Goal: Task Accomplishment & Management: Manage account settings

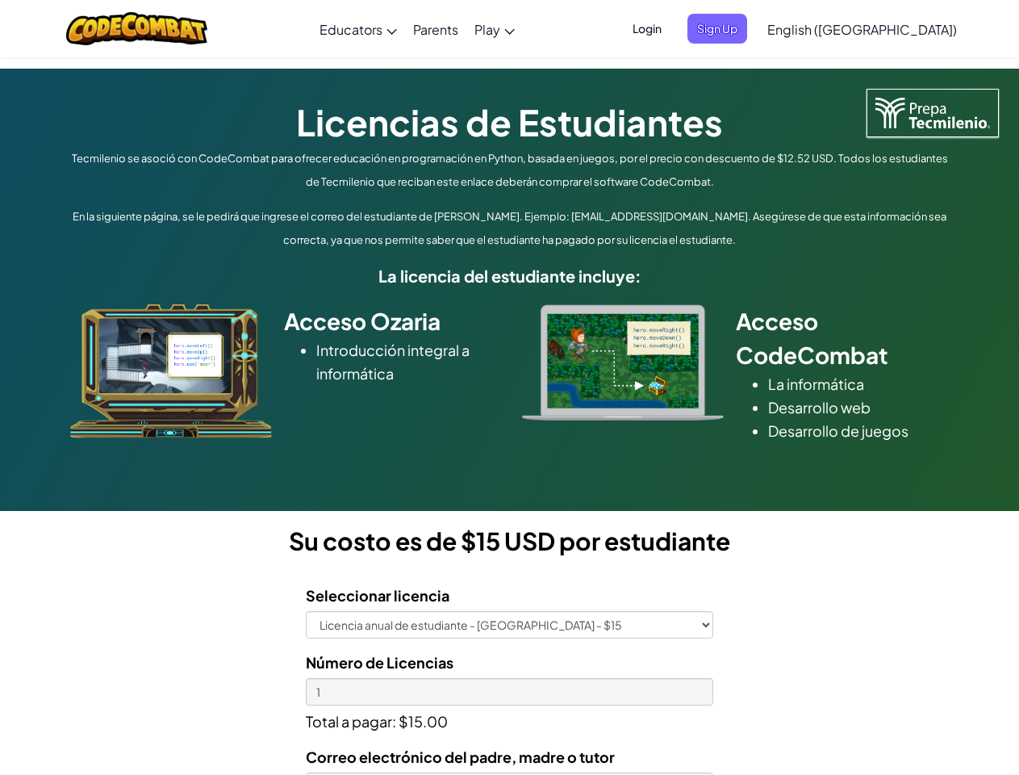
click at [510, 387] on div at bounding box center [623, 362] width 226 height 116
click at [671, 28] on span "Login" at bounding box center [647, 29] width 48 height 30
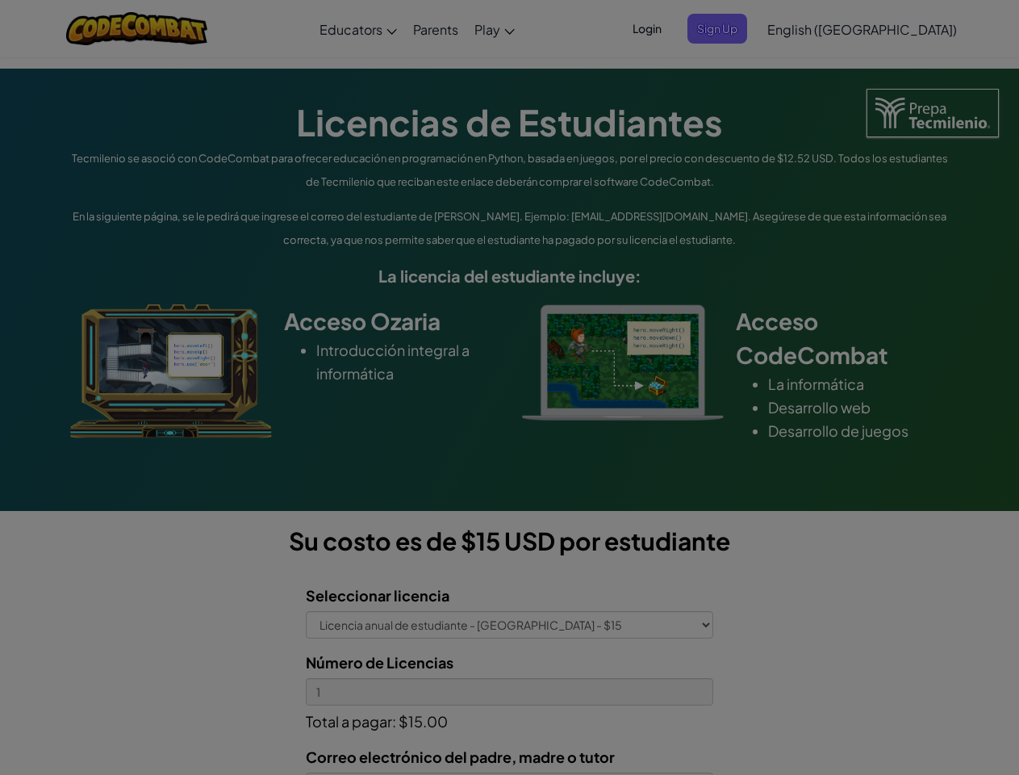
click at [744, 28] on div at bounding box center [509, 387] width 1019 height 775
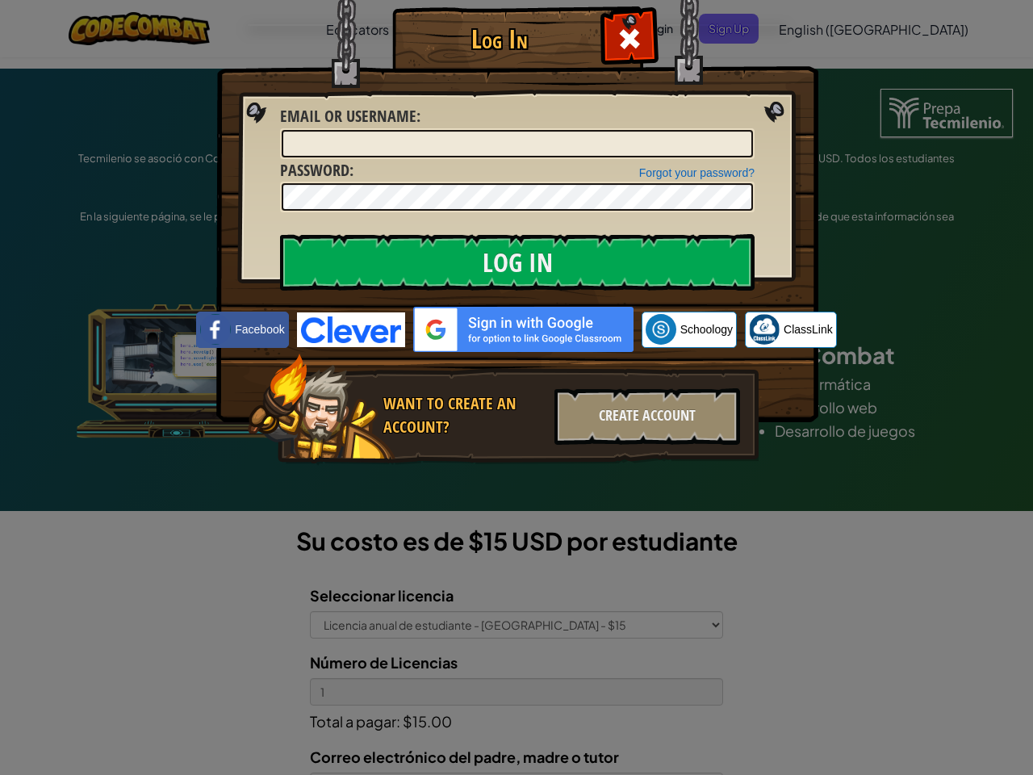
click at [816, 28] on div "Log In Unknown Error Email or Username : Forgot your password? Password : Log I…" at bounding box center [516, 387] width 1033 height 775
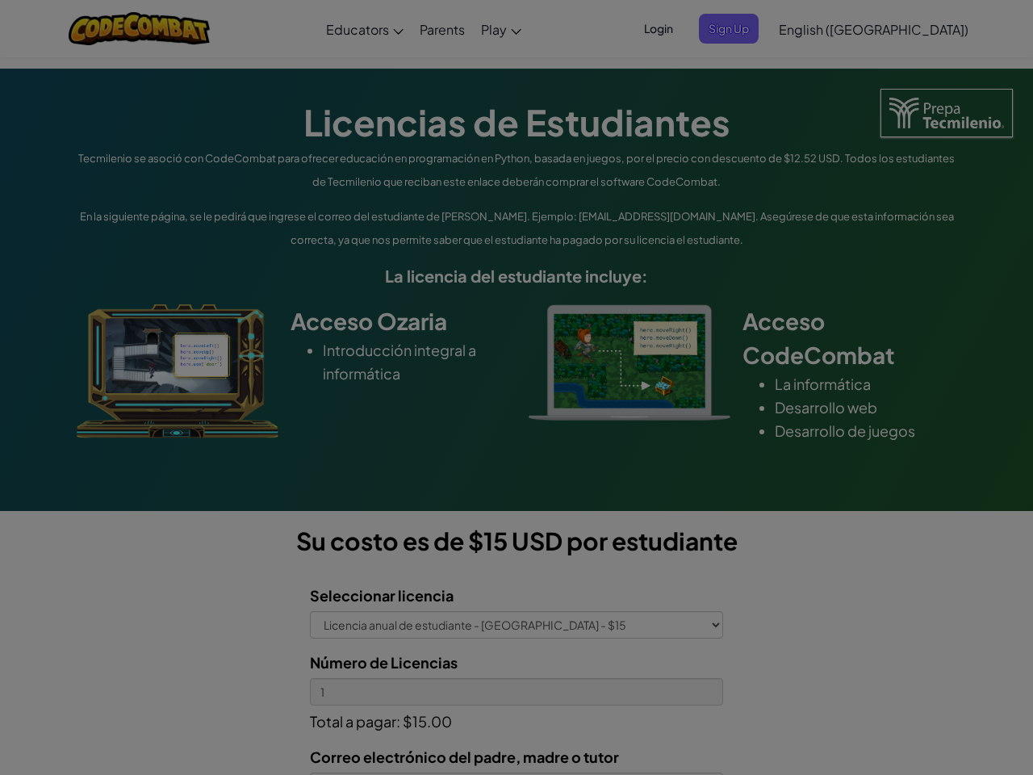
click at [816, 28] on div "Log In Unknown Error Email or Username : Forgot your password? Password : Log I…" at bounding box center [516, 387] width 1033 height 775
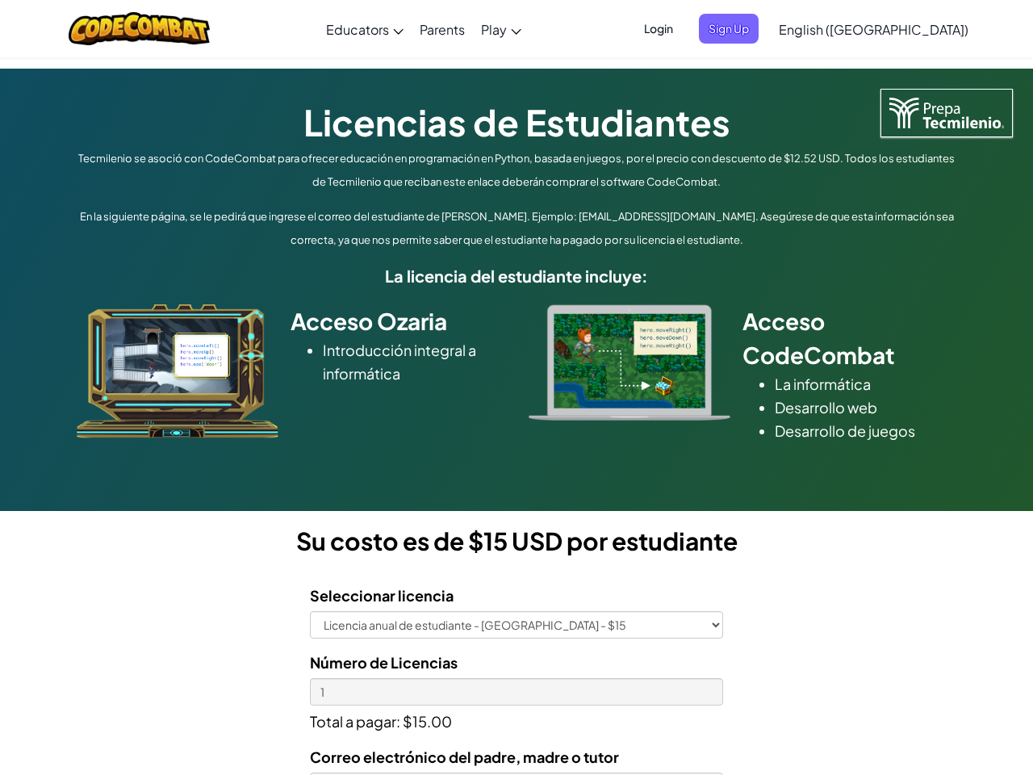
click at [902, 29] on div at bounding box center [516, 387] width 1033 height 775
